Goal: Task Accomplishment & Management: Manage account settings

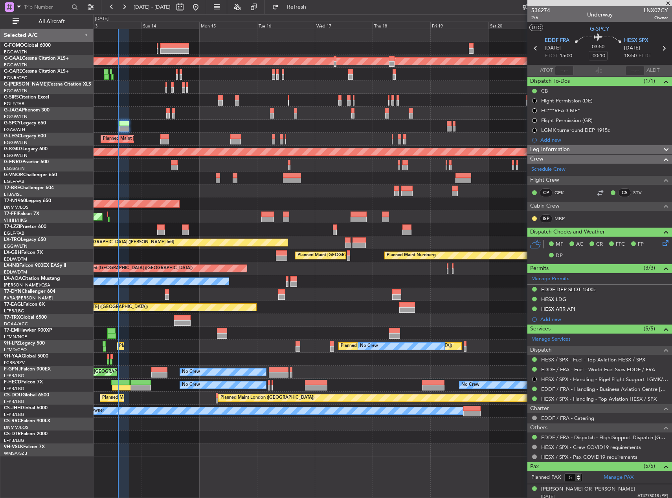
click at [222, 125] on div "Planned Maint [GEOGRAPHIC_DATA] ([GEOGRAPHIC_DATA]) Planned [GEOGRAPHIC_DATA] P…" at bounding box center [382, 243] width 578 height 428
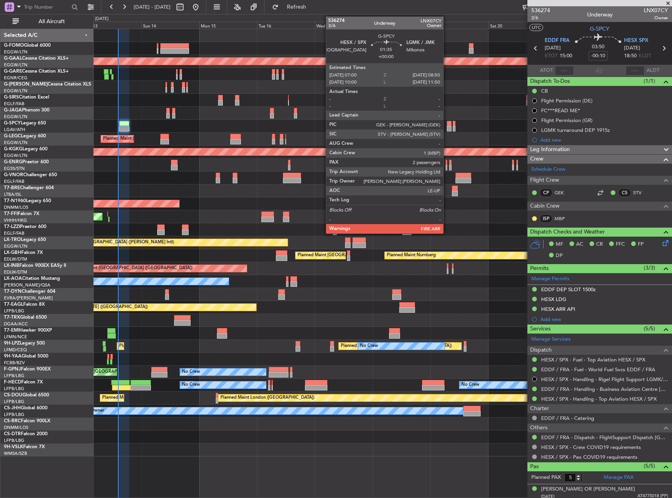
click at [447, 127] on div at bounding box center [449, 128] width 5 height 5
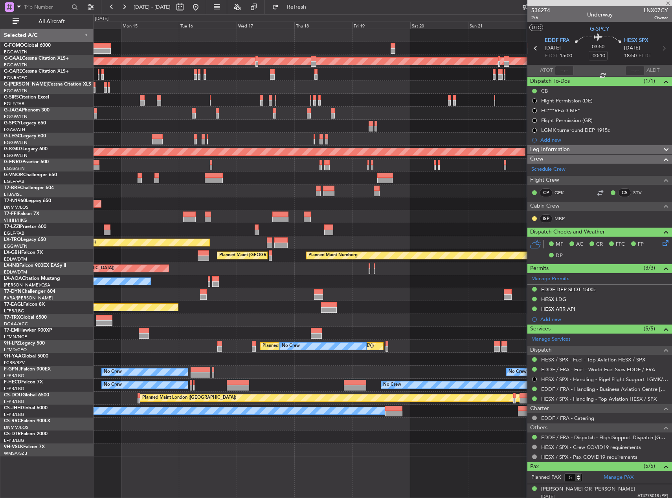
click at [343, 134] on div "Planned Maint Dusseldorf Planned Maint [GEOGRAPHIC_DATA] ([GEOGRAPHIC_DATA]) Pl…" at bounding box center [382, 243] width 578 height 428
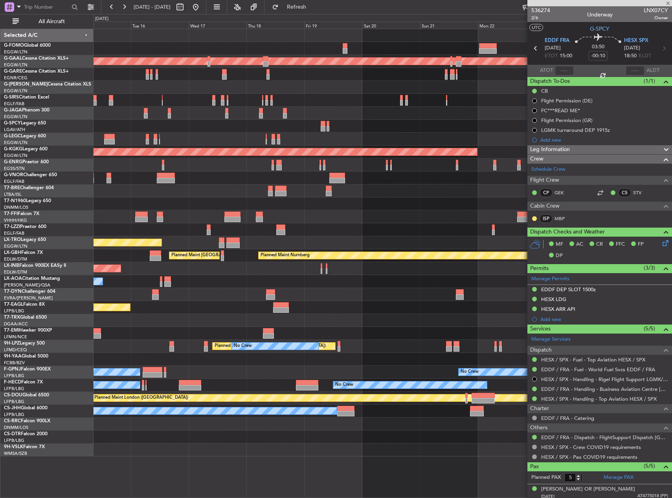
click at [297, 136] on div "A/C Unavailable [GEOGRAPHIC_DATA] ([GEOGRAPHIC_DATA]) Planned Maint [GEOGRAPHIC…" at bounding box center [382, 139] width 578 height 13
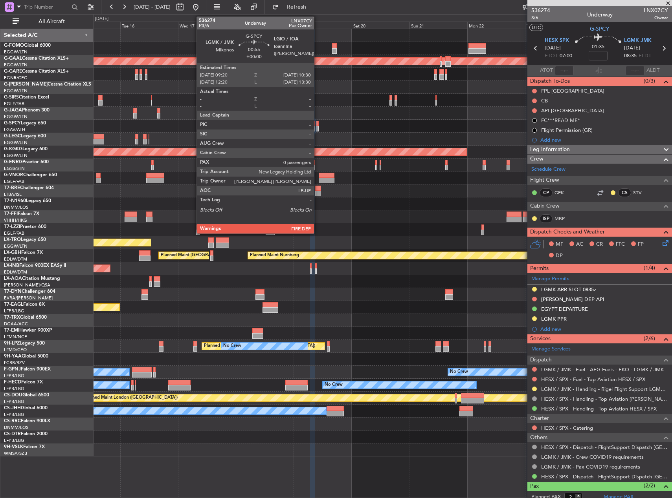
click at [317, 125] on div at bounding box center [317, 123] width 3 height 5
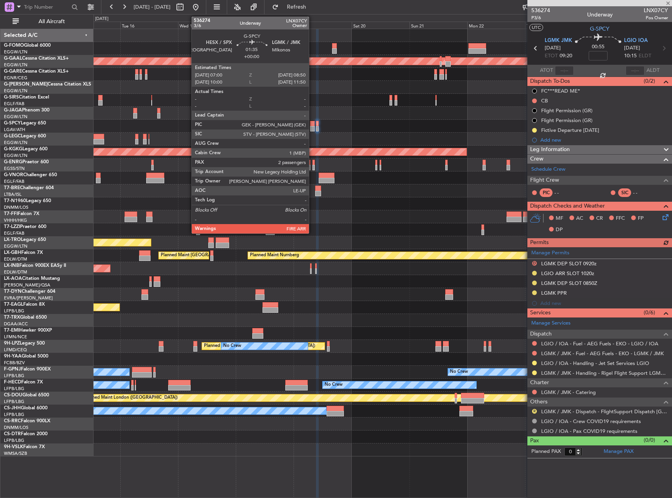
click at [312, 126] on div at bounding box center [312, 128] width 5 height 5
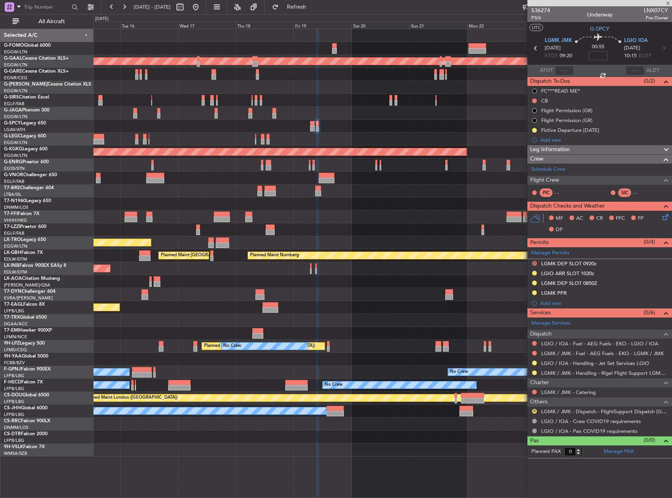
type input "2"
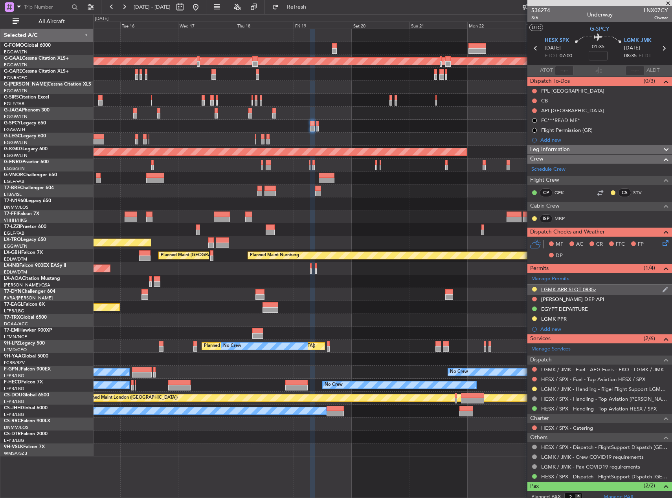
click at [558, 289] on div "LGMK ARR SLOT 0835z" at bounding box center [568, 289] width 55 height 7
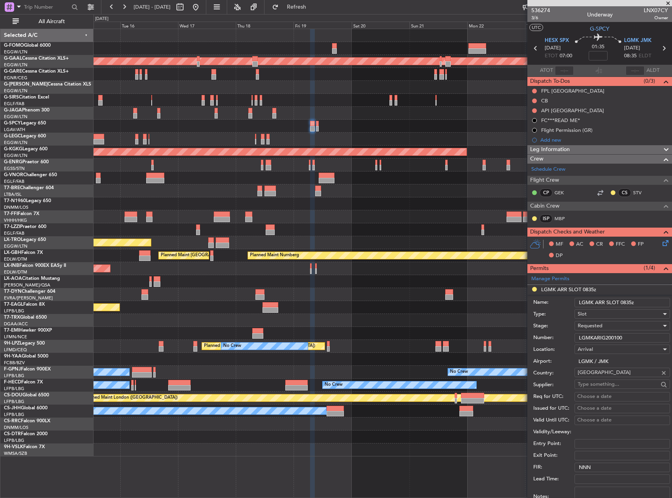
click at [597, 336] on input "LGMKARIG200100" at bounding box center [621, 338] width 95 height 9
paste input "1904"
type input "LGMKARIG190400"
click at [628, 303] on input "LGMK ARR SLOT 0835z" at bounding box center [621, 302] width 95 height 9
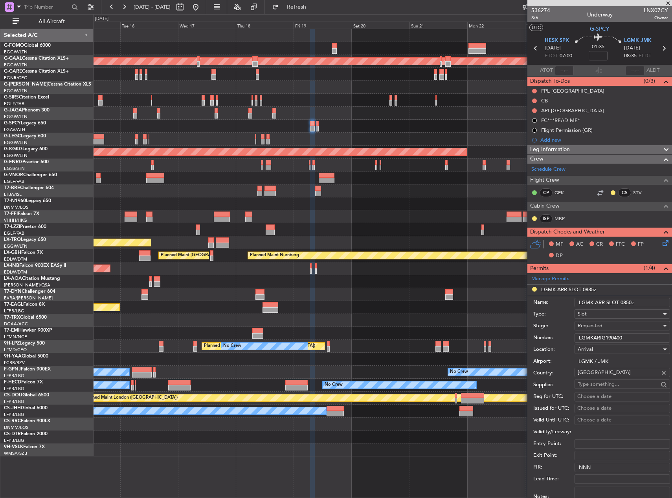
type input "LGMK ARR SLOT 0850z"
click at [621, 325] on div "Requested" at bounding box center [619, 326] width 84 height 12
click at [617, 381] on span "Received OK" at bounding box center [619, 386] width 82 height 12
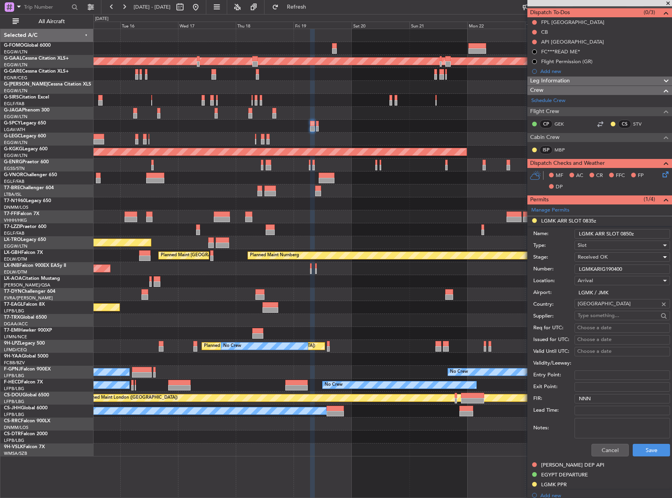
scroll to position [118, 0]
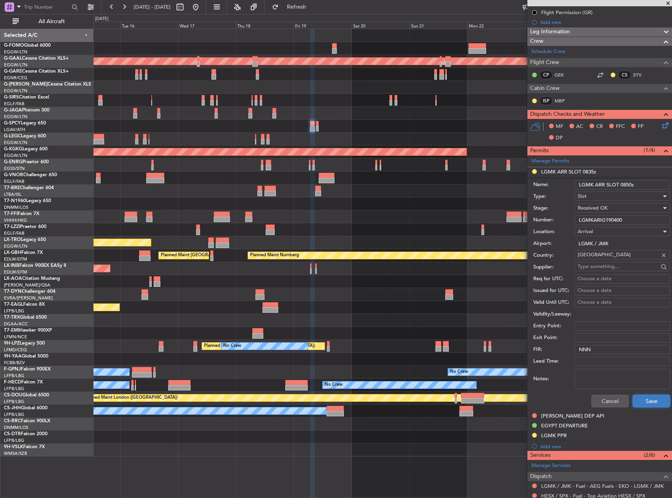
click at [642, 402] on button "Save" at bounding box center [650, 401] width 37 height 13
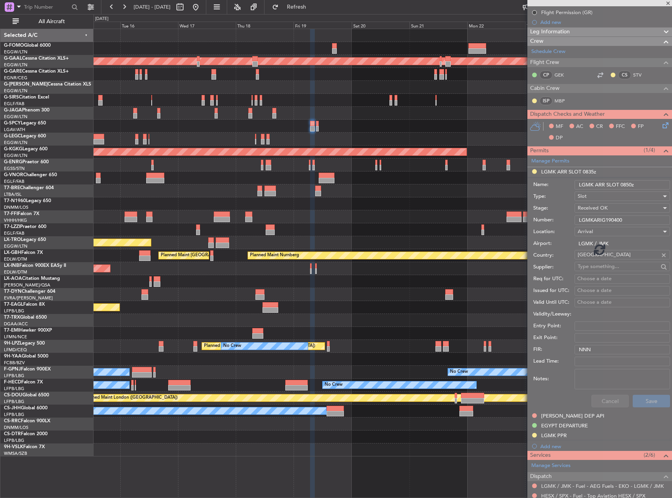
scroll to position [41, 0]
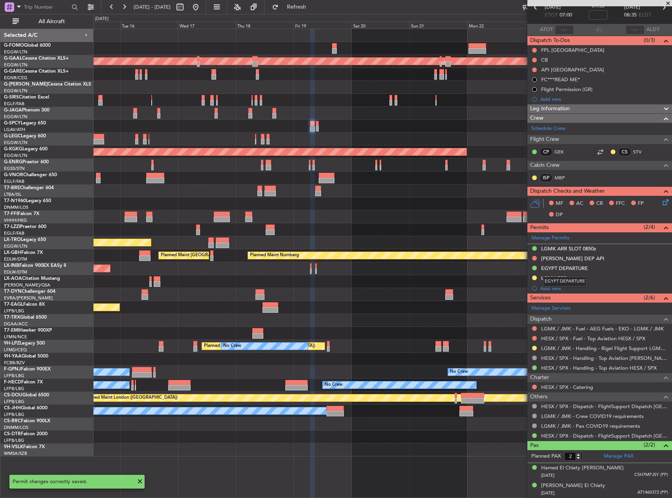
click at [552, 276] on mat-tooltip-component "EGYPT DEPARTURE" at bounding box center [564, 281] width 55 height 21
click at [559, 275] on div "LGMK PPR" at bounding box center [554, 278] width 26 height 7
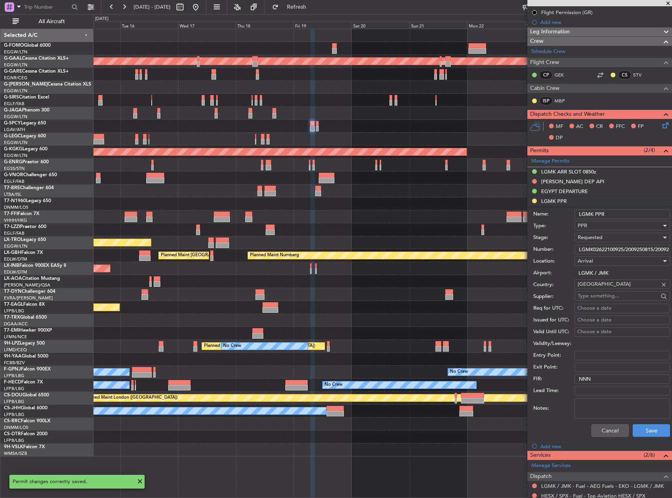
click at [614, 246] on input "LGMK02622100925/2009250815/2009250850" at bounding box center [621, 249] width 95 height 9
click at [615, 250] on input "LGMK02622100925/2009250815/2009250850" at bounding box center [621, 249] width 95 height 9
paste input "931130925/1909250850/190925092"
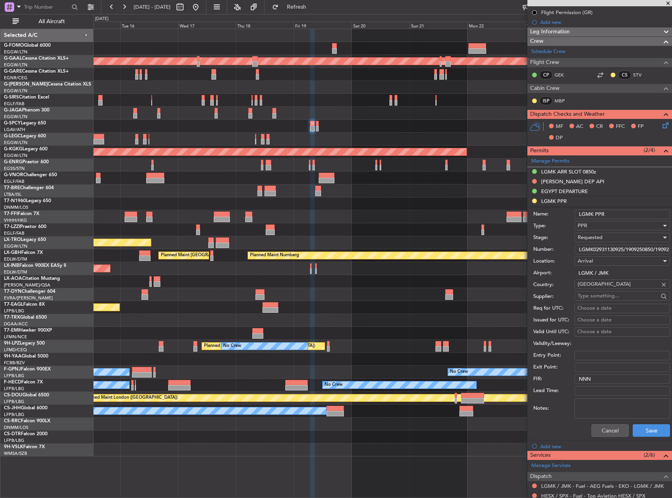
scroll to position [0, 22]
type input "LGMK02931130925/1909250850/1909250920"
click at [607, 239] on div "Requested" at bounding box center [619, 238] width 84 height 12
click at [610, 292] on span "Received OK" at bounding box center [619, 297] width 82 height 12
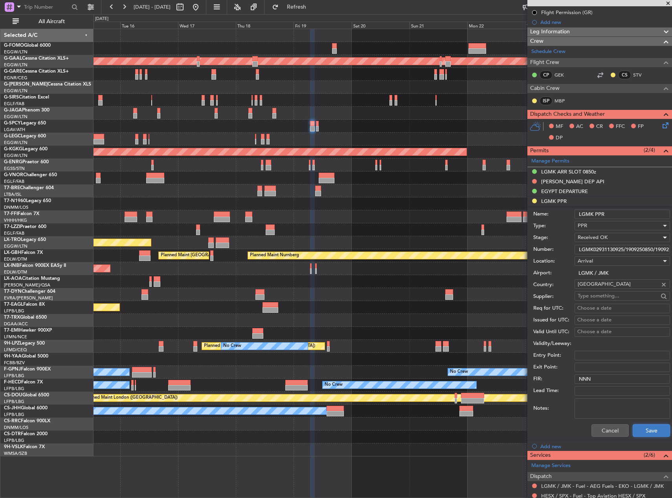
click at [640, 428] on button "Save" at bounding box center [650, 431] width 37 height 13
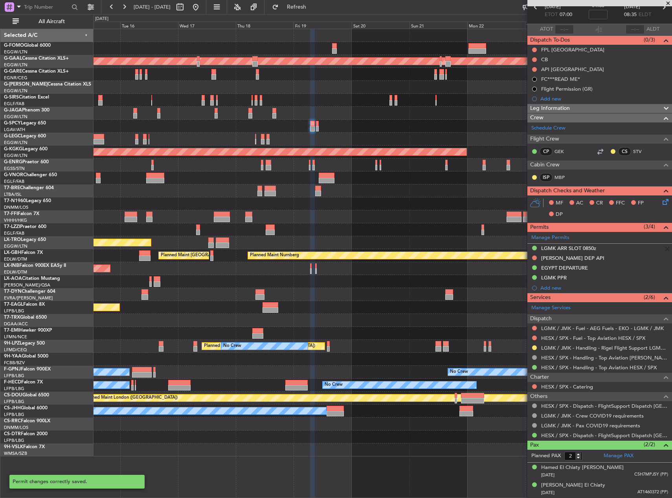
scroll to position [41, 0]
click at [534, 349] on button at bounding box center [534, 348] width 5 height 5
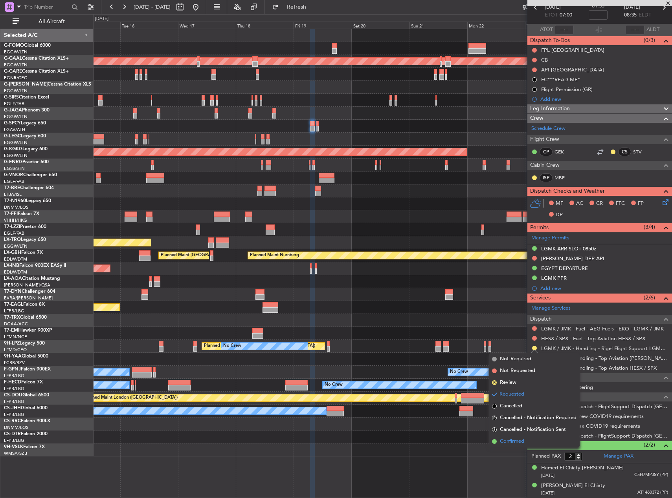
click at [535, 440] on li "Confirmed" at bounding box center [534, 442] width 91 height 12
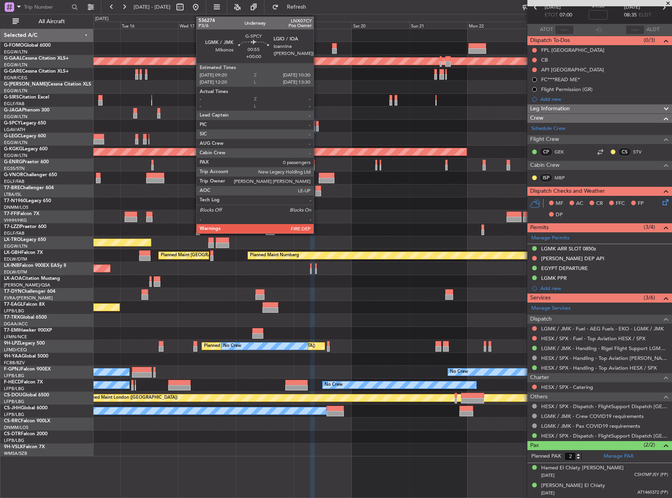
click at [317, 125] on div at bounding box center [317, 123] width 3 height 5
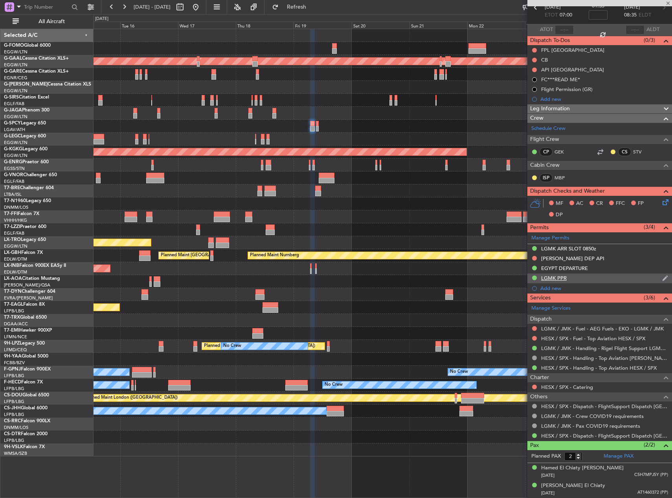
type input "0"
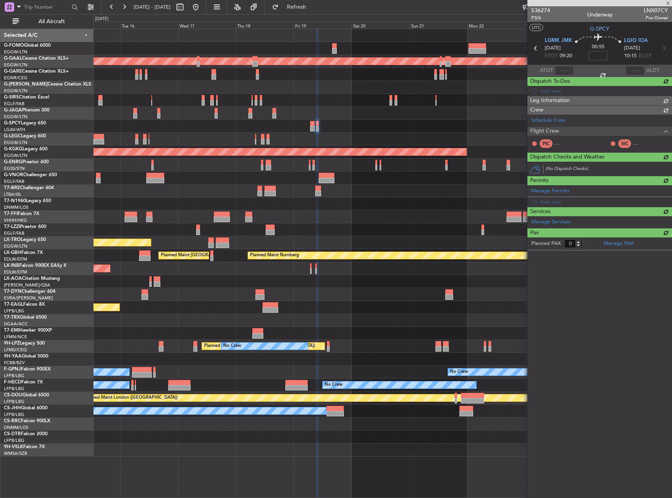
scroll to position [0, 0]
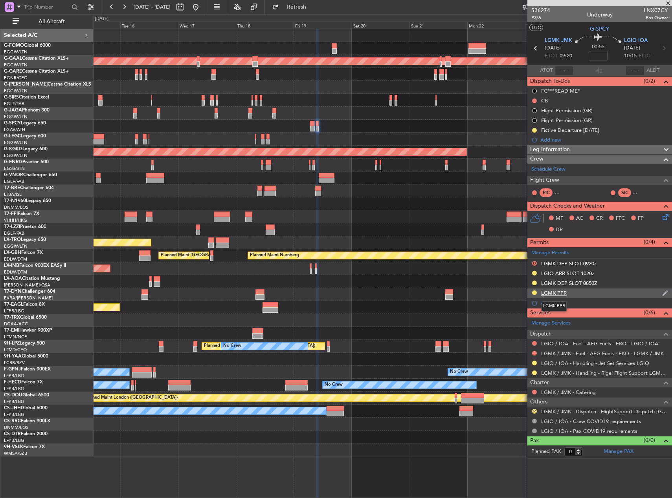
click at [559, 293] on div "LGMK PPR" at bounding box center [554, 293] width 26 height 7
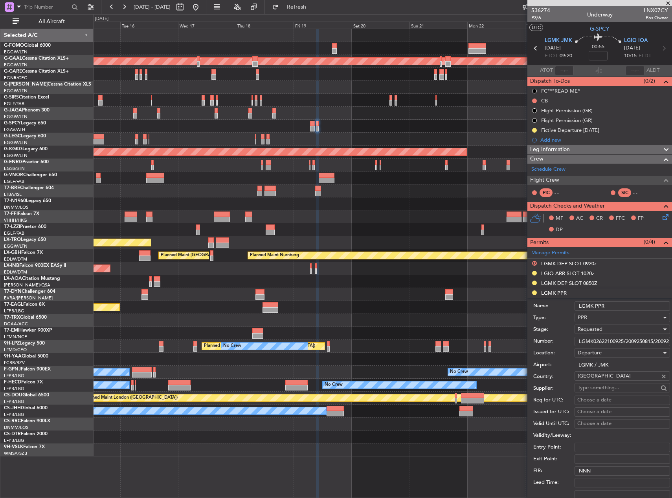
click at [616, 341] on input "LGMK02622100925/2009250815/2009250850" at bounding box center [621, 341] width 95 height 9
paste input "931130925/1909250850/190925092"
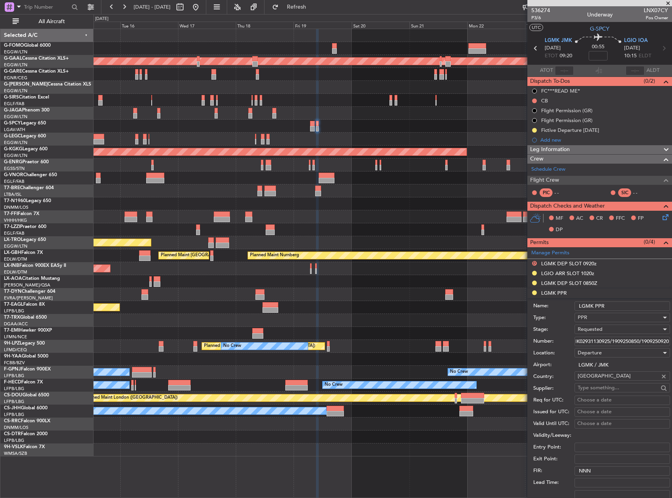
type input "LGMK02931130925/1909250850/1909250920"
click at [609, 328] on div "Requested" at bounding box center [619, 330] width 84 height 12
click at [621, 389] on span "Received OK" at bounding box center [619, 389] width 82 height 12
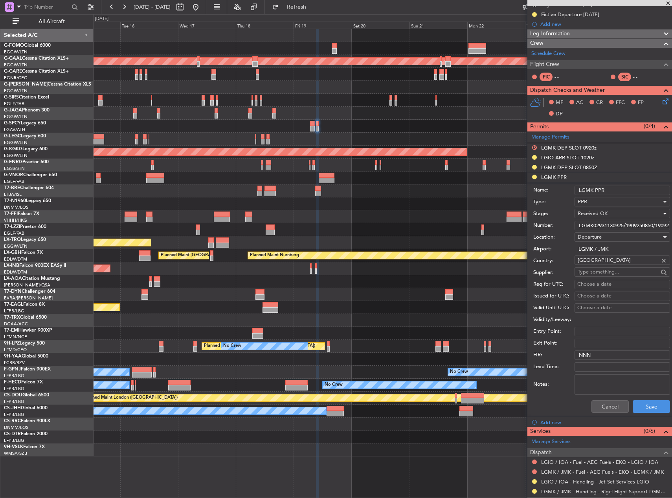
scroll to position [118, 0]
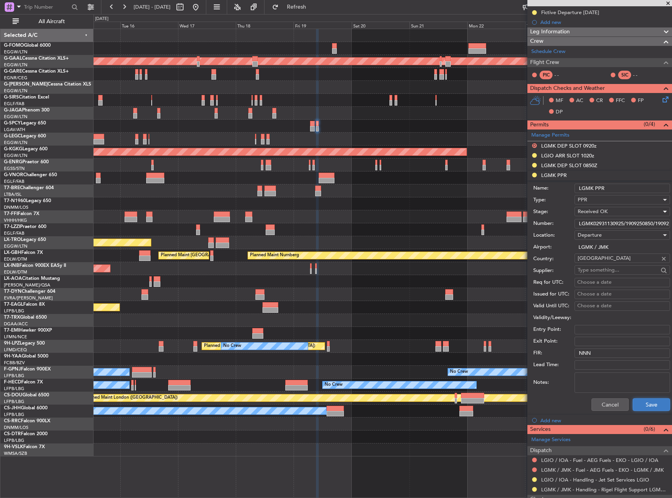
click at [643, 402] on button "Save" at bounding box center [650, 405] width 37 height 13
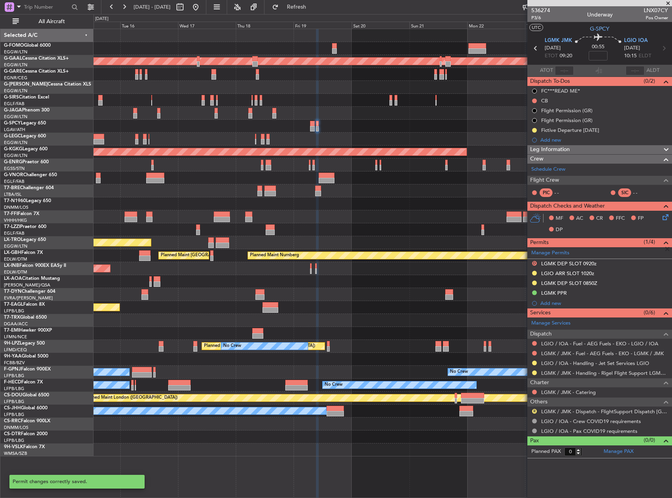
scroll to position [0, 0]
click at [534, 282] on div "Manage Permits D LGMK DEP SLOT 0920z LGIO ARR SLOT 1020z LGMK DEP SLOT 0850Z LG…" at bounding box center [599, 277] width 145 height 61
click at [533, 261] on button "D" at bounding box center [534, 263] width 5 height 5
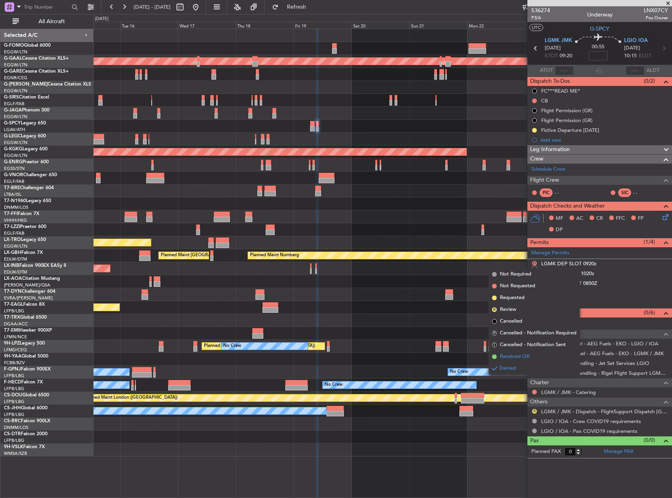
click at [524, 356] on span "Received OK" at bounding box center [515, 357] width 30 height 8
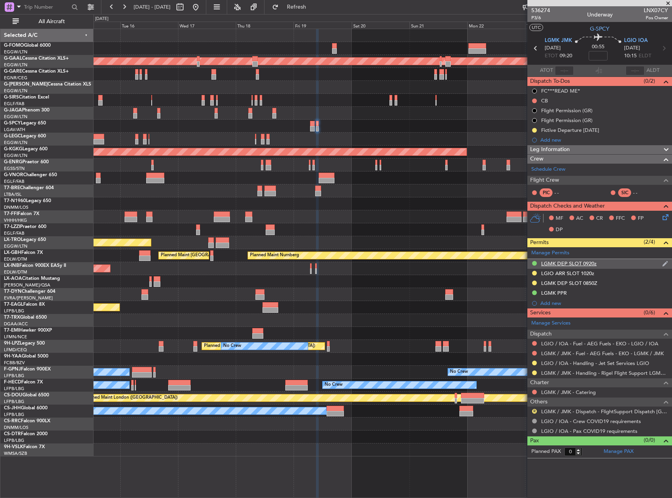
click at [569, 265] on div "LGMK DEP SLOT 0920z" at bounding box center [568, 263] width 55 height 7
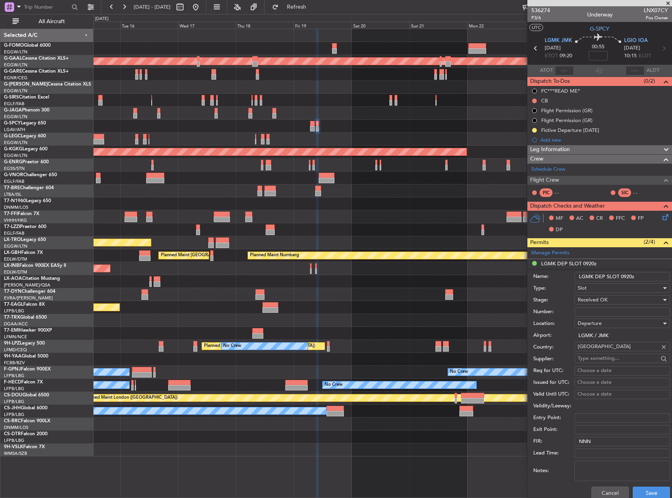
click at [595, 312] on input "Number:" at bounding box center [621, 312] width 95 height 9
paste input "LGMKDRIG190400"
type input "LGMKDRIG190400"
click at [652, 491] on button "Save" at bounding box center [650, 493] width 37 height 13
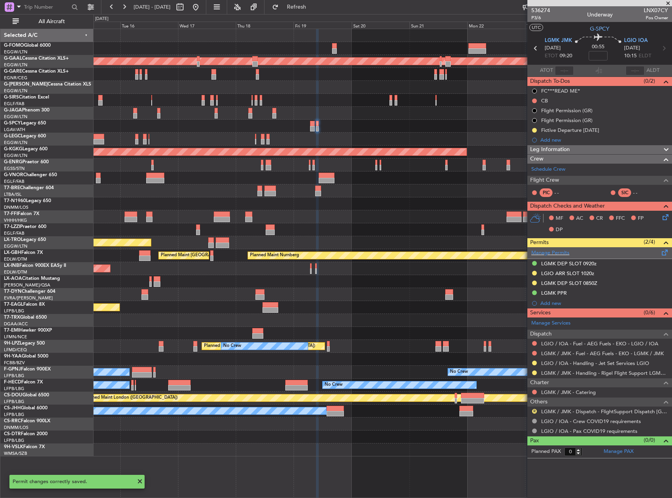
click at [663, 252] on span at bounding box center [664, 251] width 9 height 6
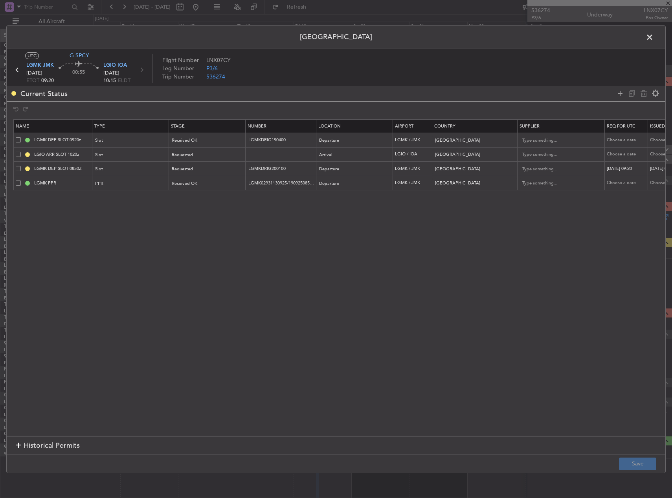
click at [16, 169] on span at bounding box center [18, 168] width 5 height 5
click at [21, 166] on input "checkbox" at bounding box center [21, 166] width 0 height 0
click at [640, 94] on icon at bounding box center [643, 93] width 9 height 9
type input "LGMK PPR"
type input "LGMK02931130925/1909250850/1909250920"
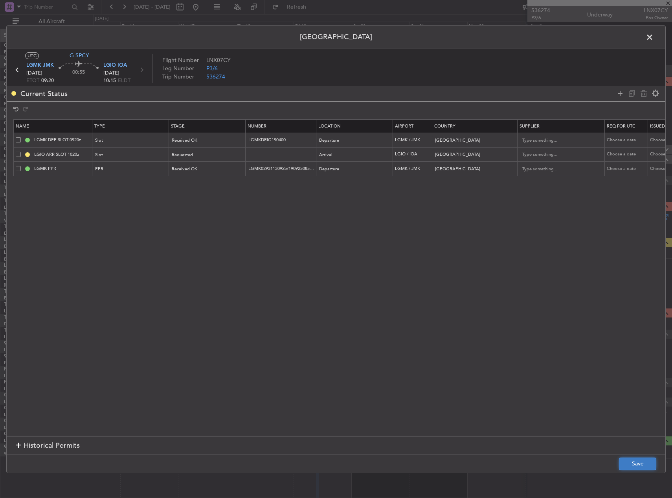
click at [642, 459] on button "Save" at bounding box center [637, 464] width 37 height 13
click at [653, 43] on span at bounding box center [653, 39] width 0 height 16
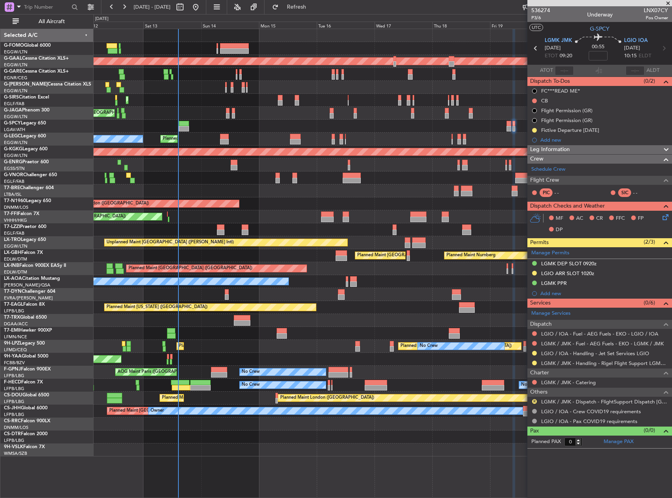
click at [490, 215] on div "Planned Maint Tianjin ([GEOGRAPHIC_DATA])" at bounding box center [382, 217] width 578 height 13
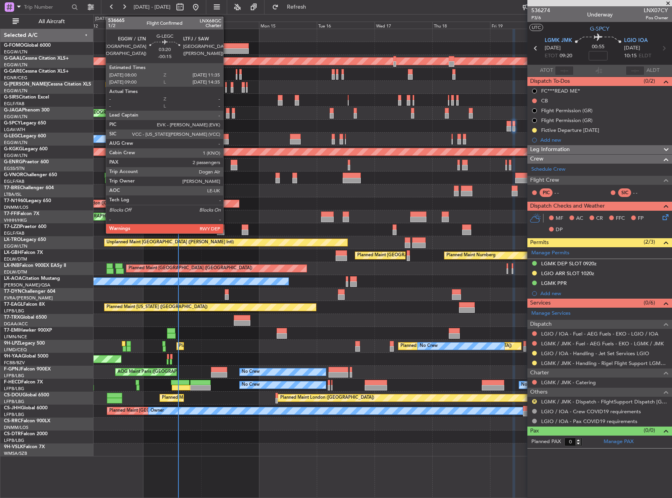
click at [227, 138] on div at bounding box center [224, 136] width 9 height 5
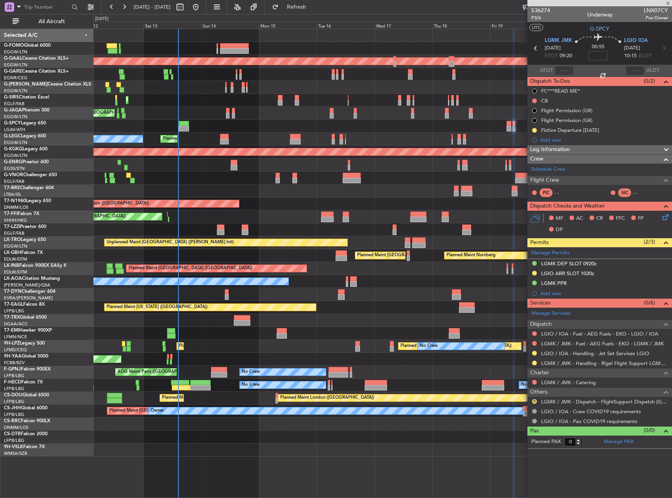
type input "-00:15"
type input "2"
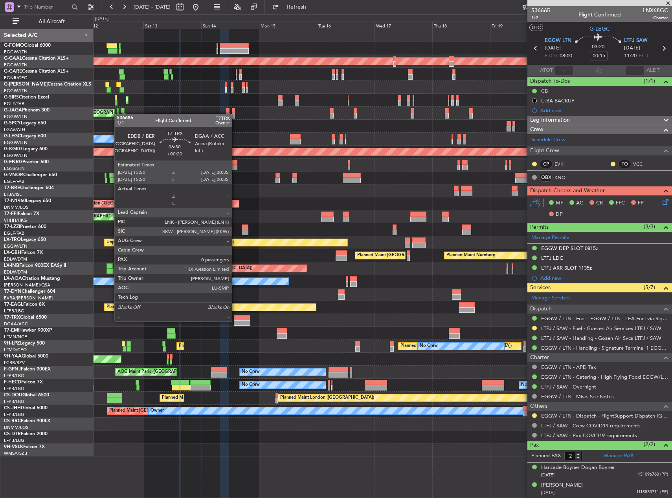
click at [235, 321] on div at bounding box center [242, 323] width 16 height 5
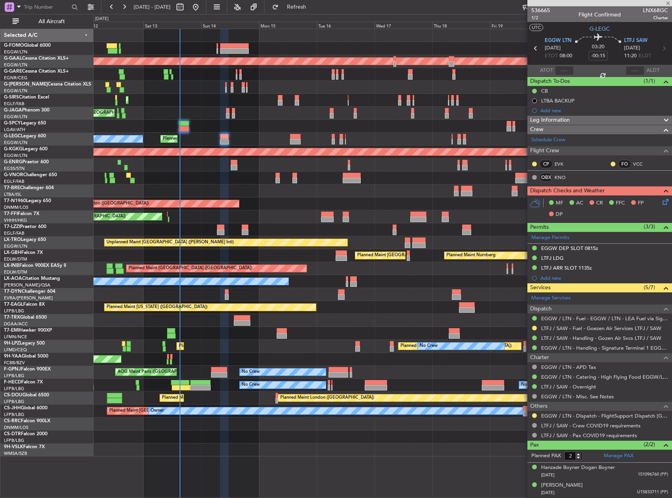
click at [222, 382] on div "No Crew No Crew Planned Maint [GEOGRAPHIC_DATA] ([GEOGRAPHIC_DATA])" at bounding box center [382, 385] width 578 height 13
type input "+00:20"
type input "0"
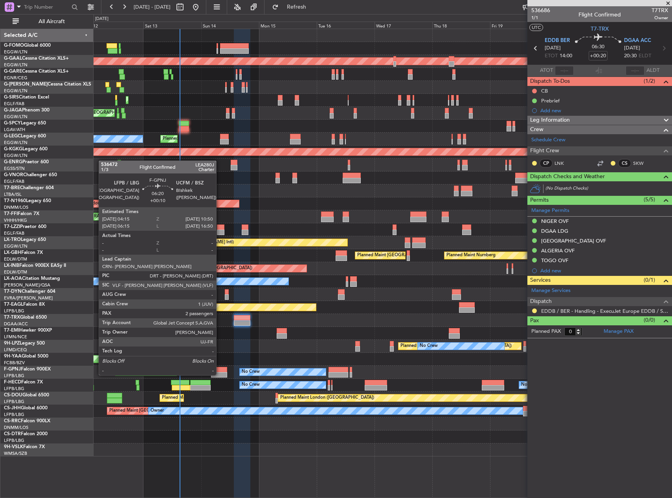
click at [220, 368] on div at bounding box center [219, 369] width 16 height 5
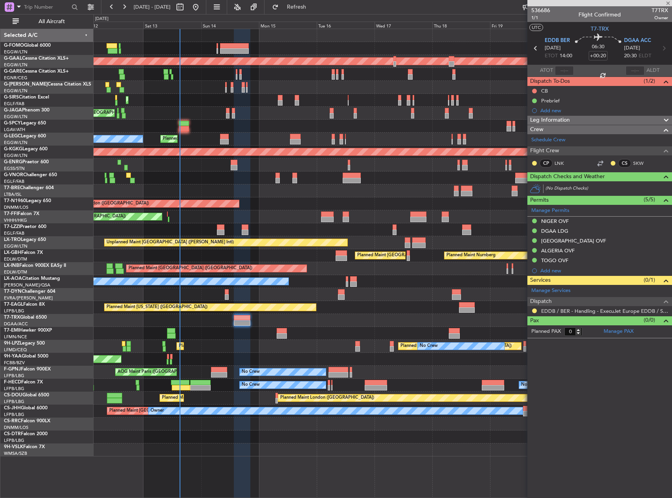
type input "+00:10"
type input "2"
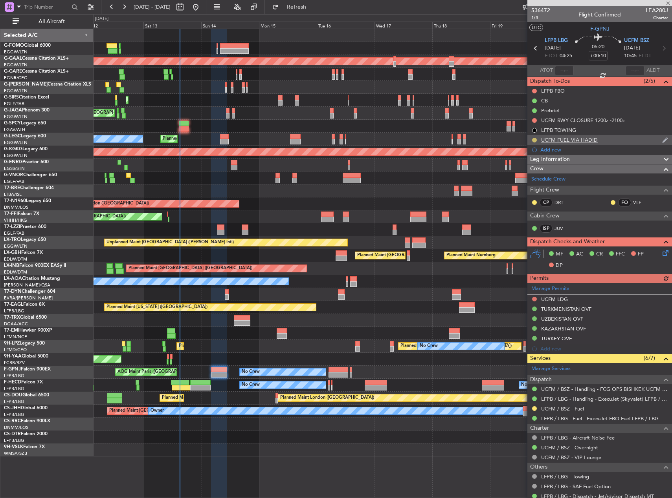
click at [535, 139] on button at bounding box center [534, 140] width 5 height 5
click at [535, 174] on span "Completed" at bounding box center [537, 175] width 26 height 8
click at [531, 409] on mat-tooltip-component "Confirmed" at bounding box center [534, 411] width 35 height 21
click at [532, 409] on div "Confirmed" at bounding box center [534, 412] width 24 height 10
click at [534, 410] on button at bounding box center [534, 409] width 5 height 5
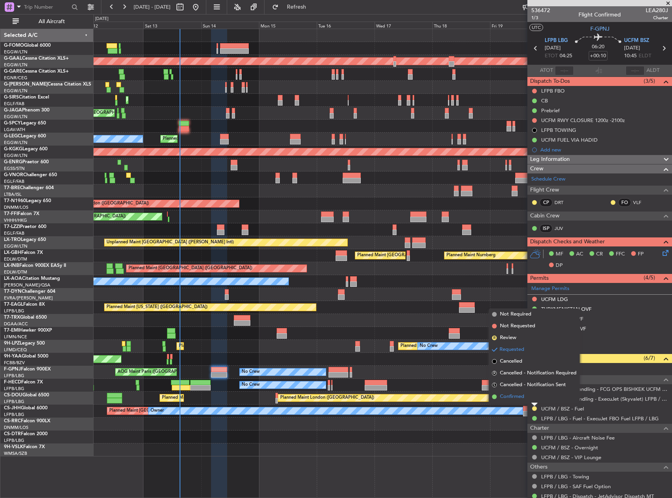
click at [530, 399] on li "Confirmed" at bounding box center [534, 397] width 91 height 12
